Goal: Transaction & Acquisition: Purchase product/service

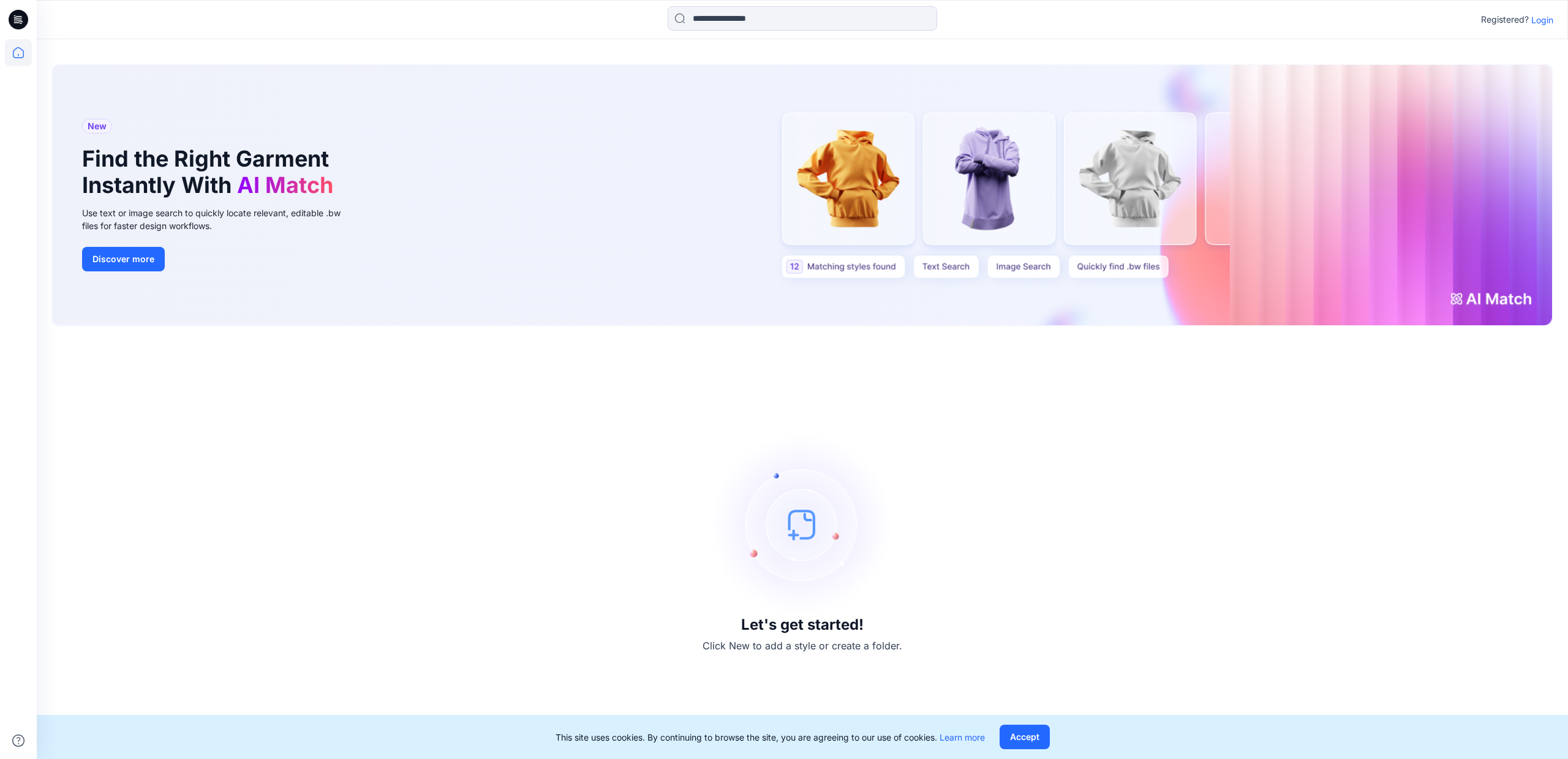
click at [1547, 21] on p "Login" at bounding box center [1543, 20] width 22 height 13
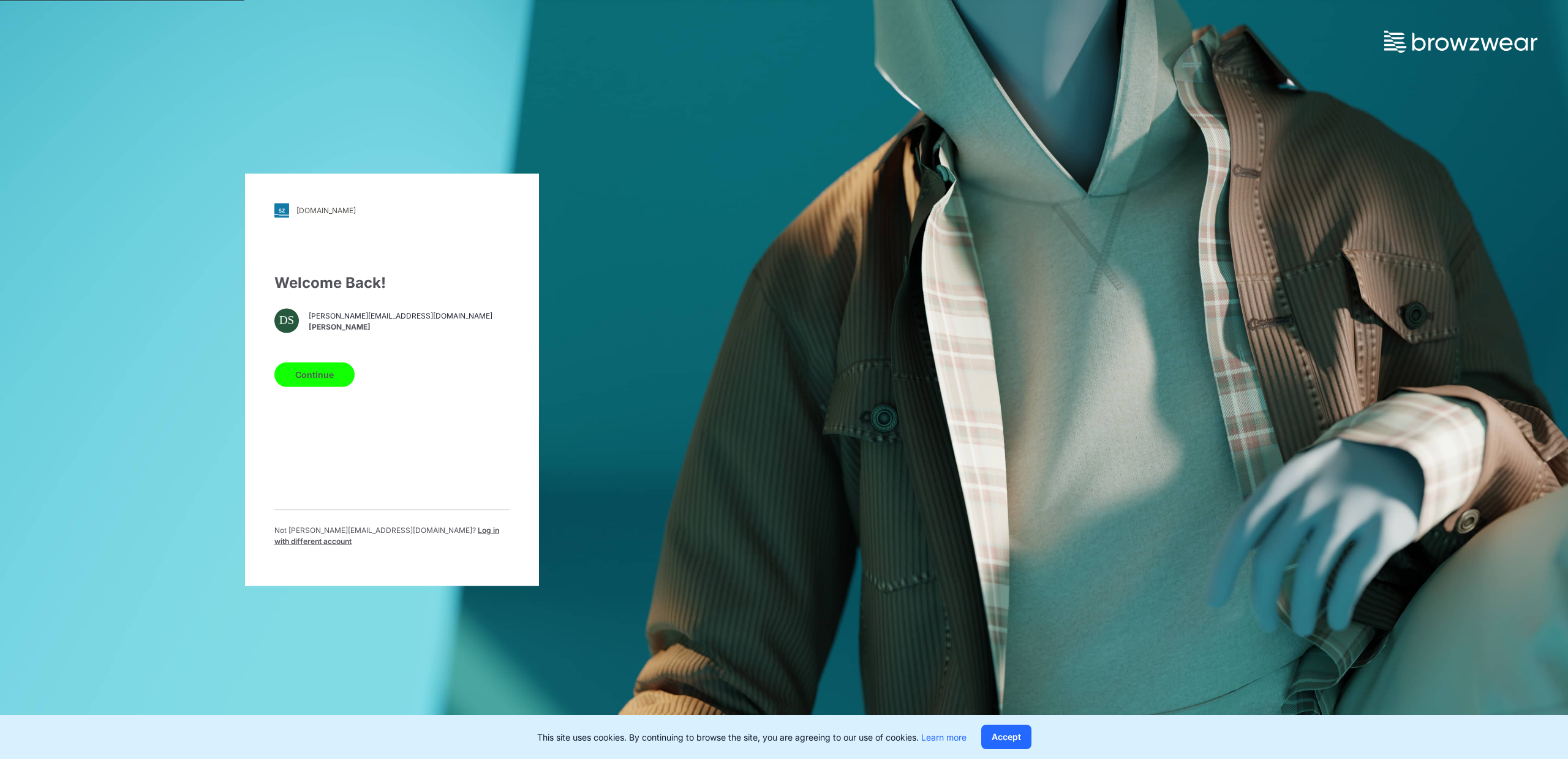
click at [327, 384] on button "Continue" at bounding box center [314, 374] width 80 height 25
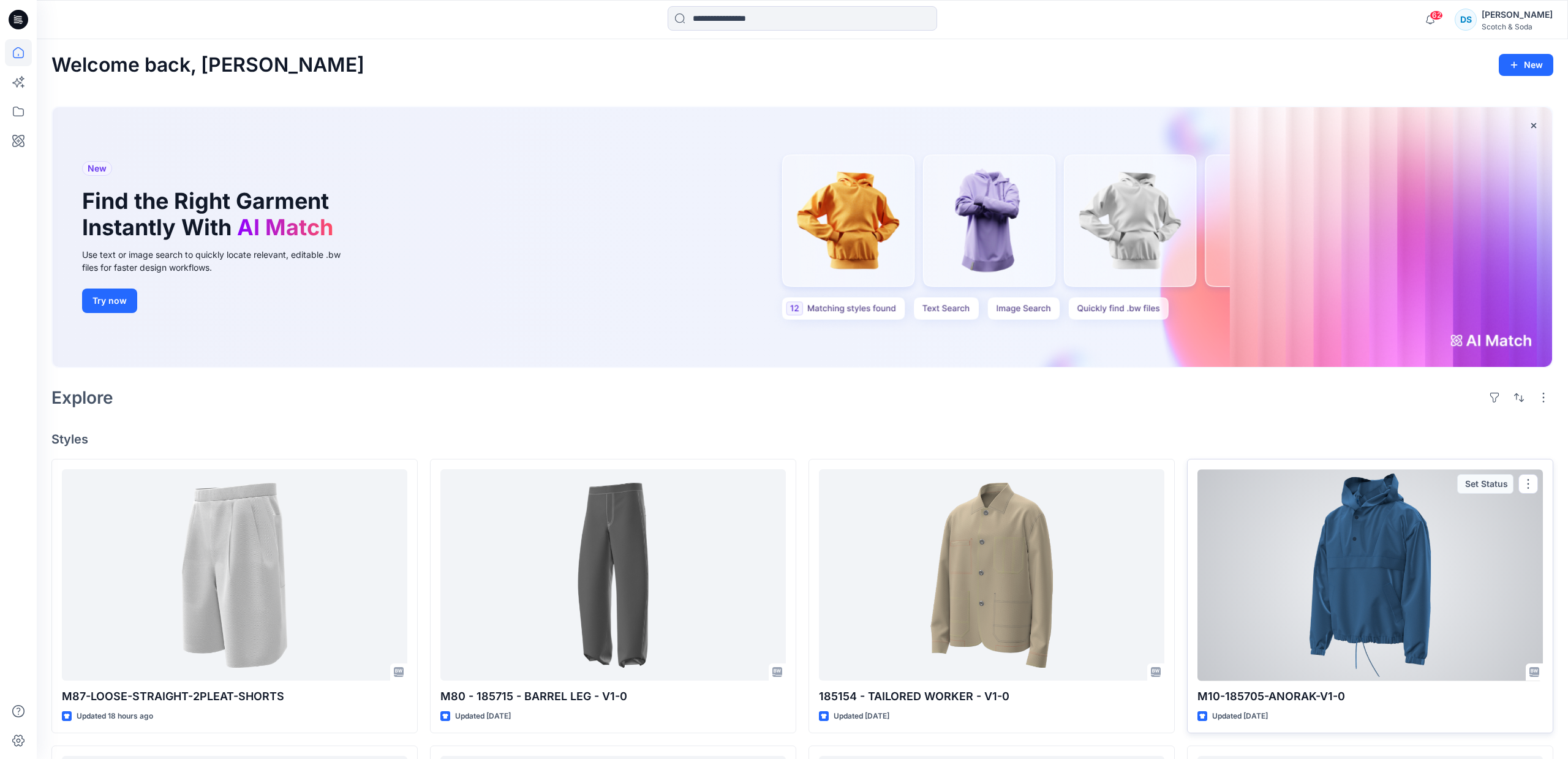
click at [1394, 615] on div at bounding box center [1370, 575] width 345 height 211
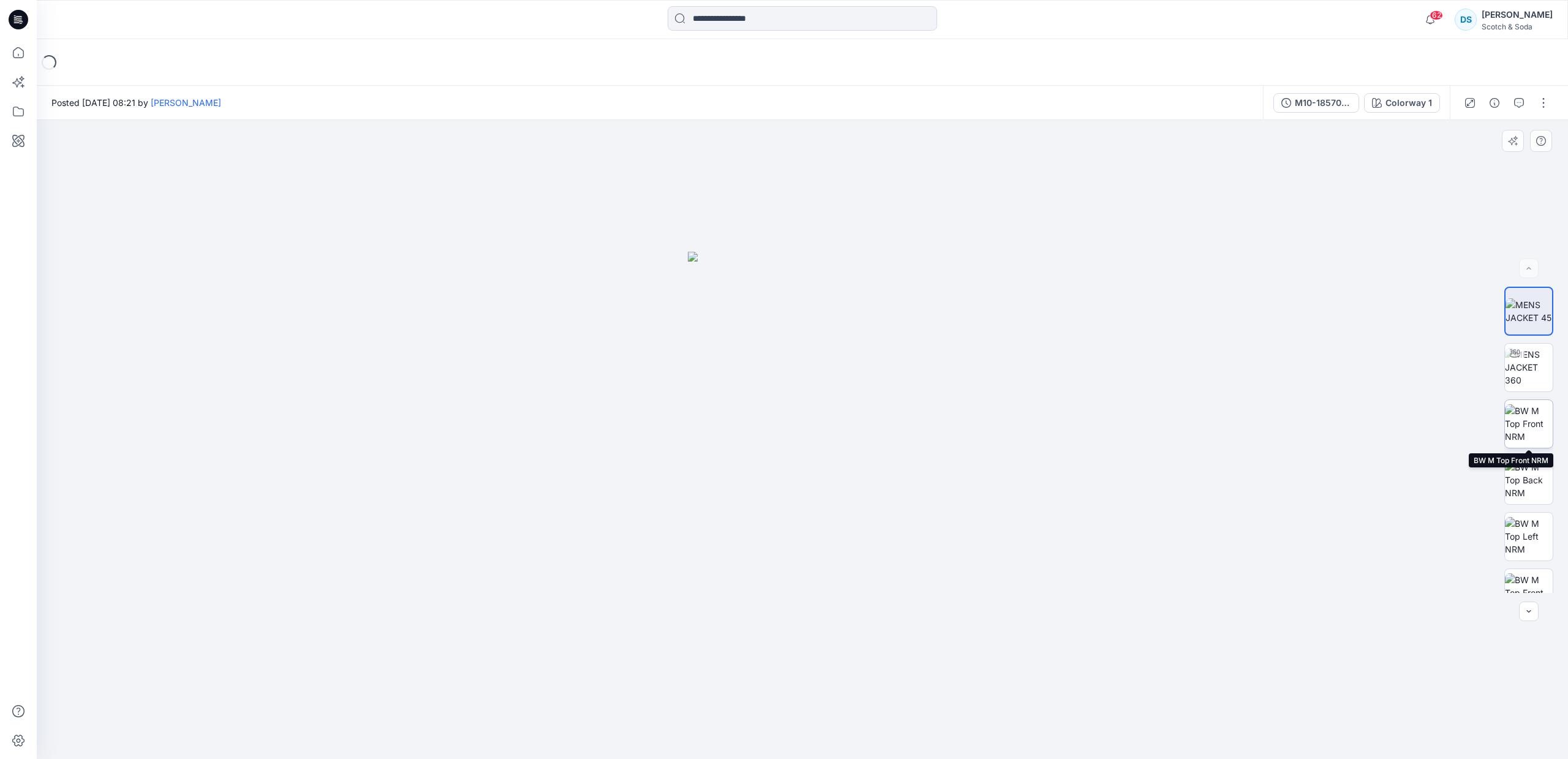
click at [1532, 423] on img at bounding box center [1528, 424] width 47 height 39
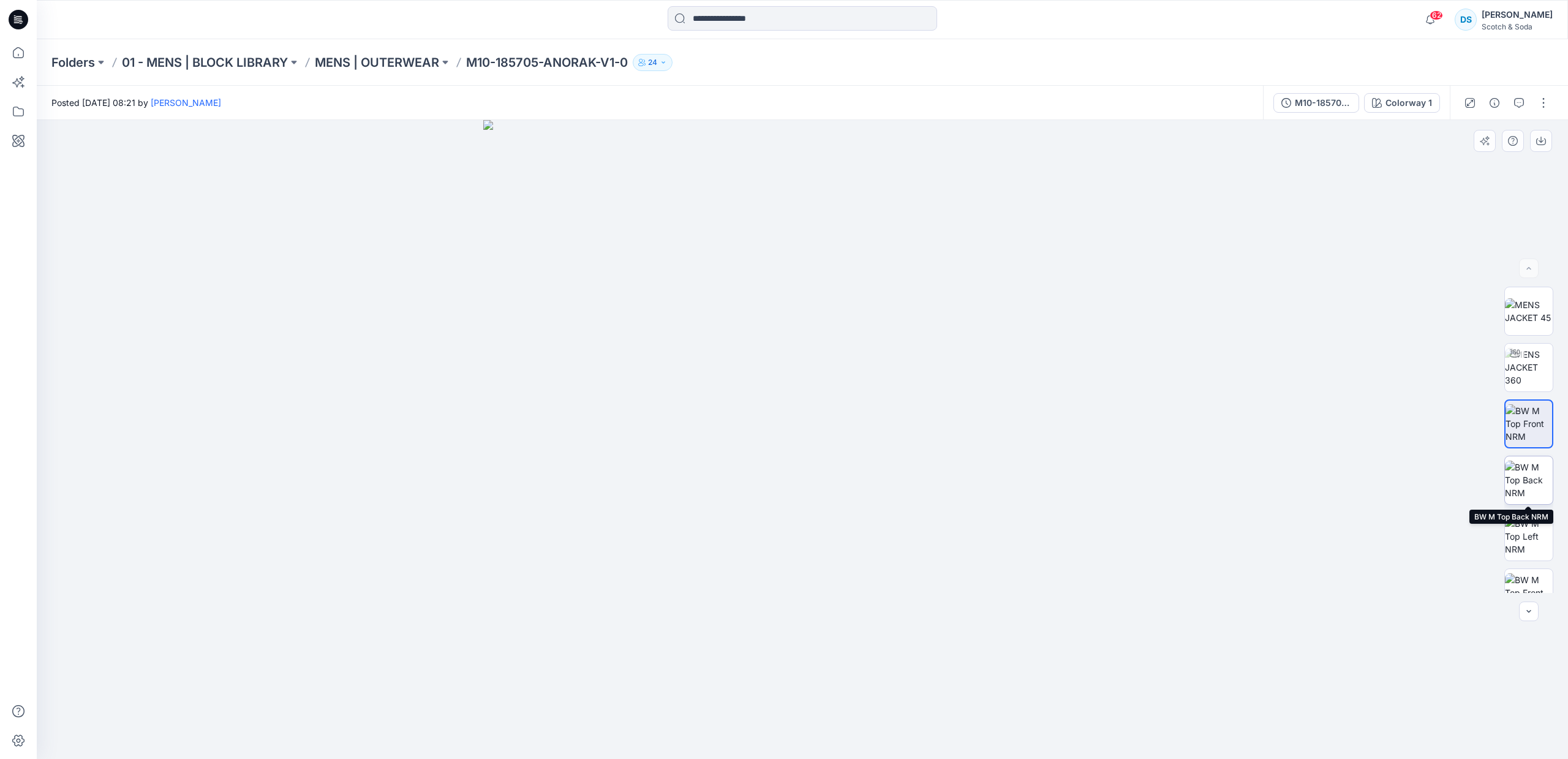
click at [1532, 481] on img at bounding box center [1528, 480] width 47 height 39
